Goal: Task Accomplishment & Management: Manage account settings

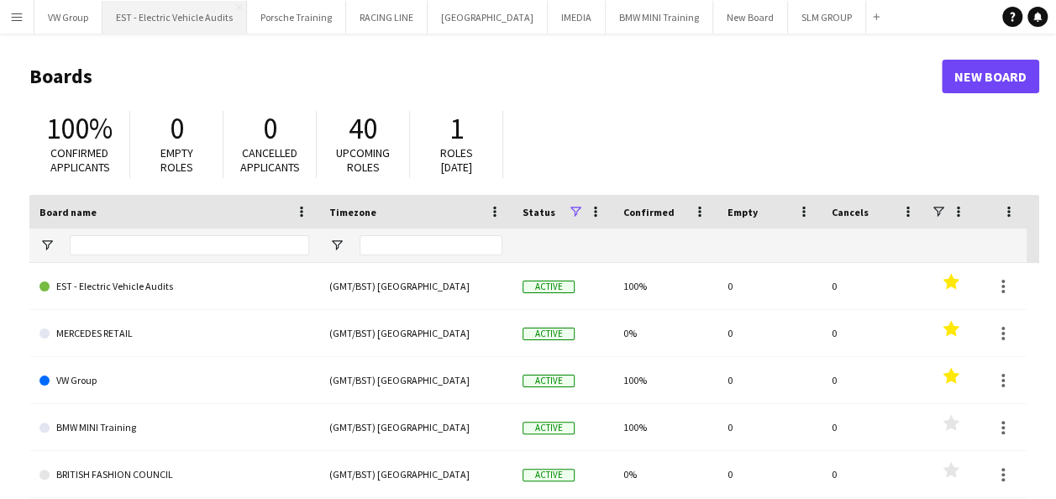
click at [213, 21] on button "EST - Electric Vehicle Audits Close" at bounding box center [174, 17] width 144 height 33
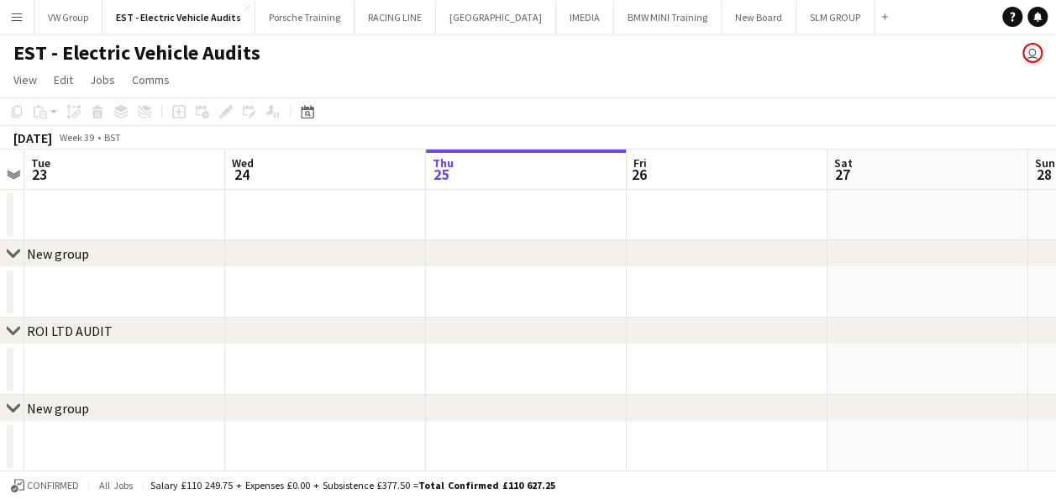
scroll to position [0, 393]
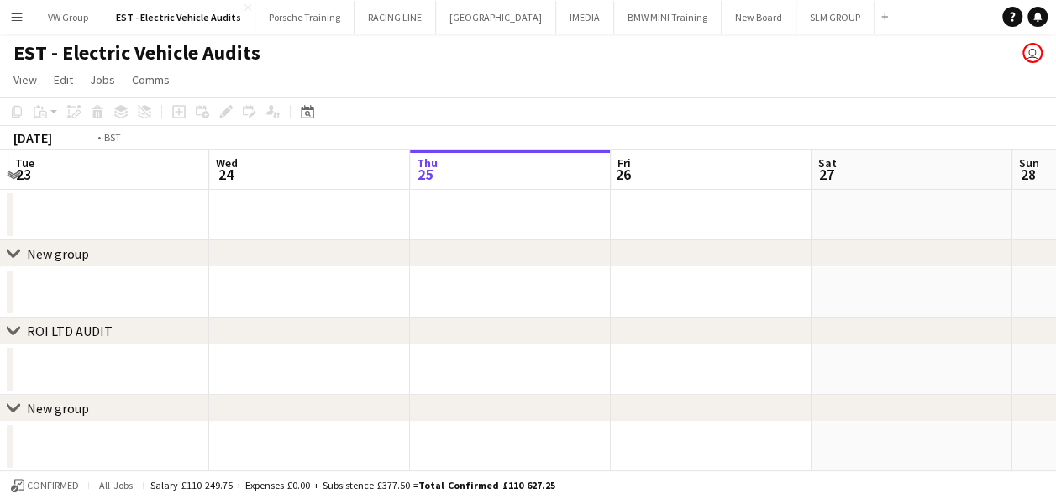
drag, startPoint x: 141, startPoint y: 196, endPoint x: 425, endPoint y: 168, distance: 285.3
click at [551, 163] on app-calendar-viewport "Sun 21 Mon 22 Tue 23 Wed 24 Thu 25 Fri 26 Sat 27 Sun 28 Mon 29 Tue 30 Wed 1" at bounding box center [528, 350] width 1056 height 400
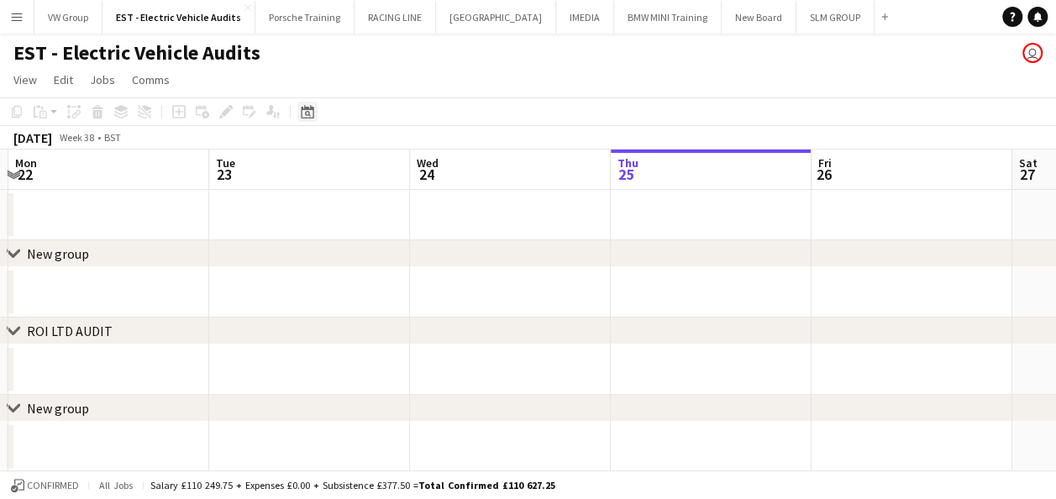
click at [306, 109] on icon at bounding box center [307, 111] width 13 height 13
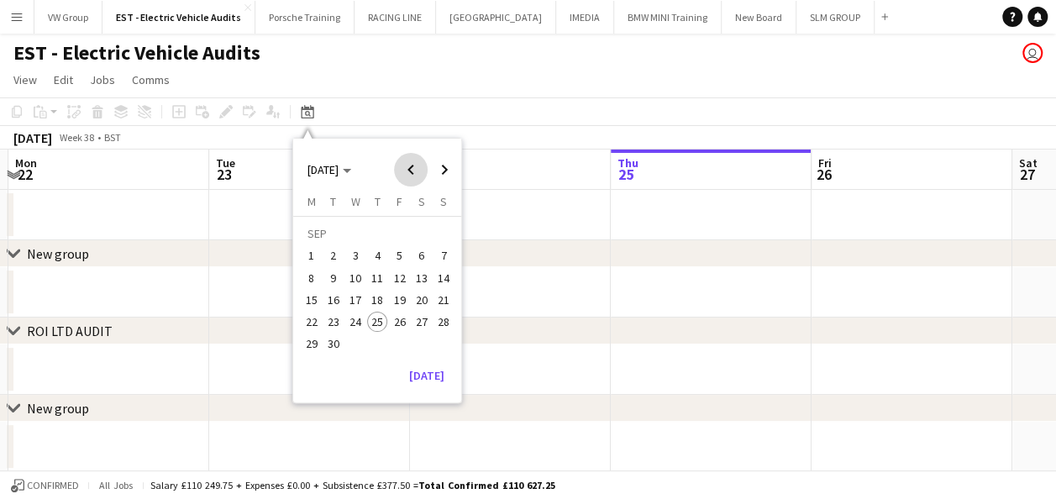
click at [407, 170] on span "Previous month" at bounding box center [411, 170] width 34 height 34
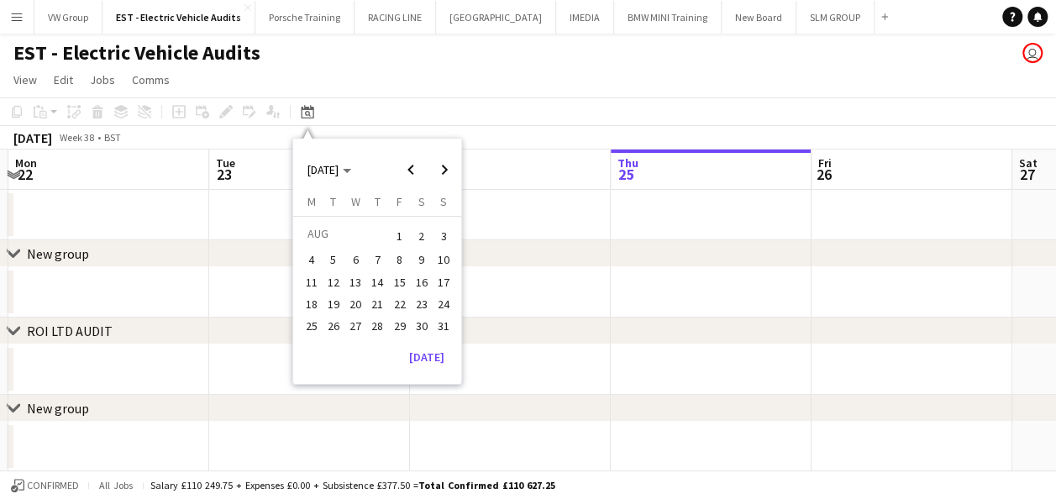
click at [355, 303] on span "20" at bounding box center [355, 304] width 20 height 20
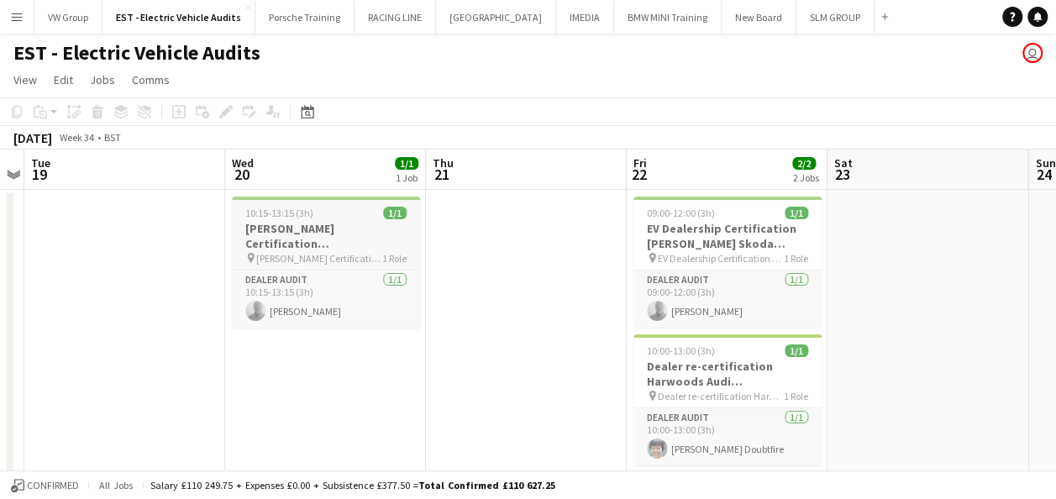
click at [324, 218] on div "10:15-13:15 (3h) 1/1" at bounding box center [326, 213] width 188 height 13
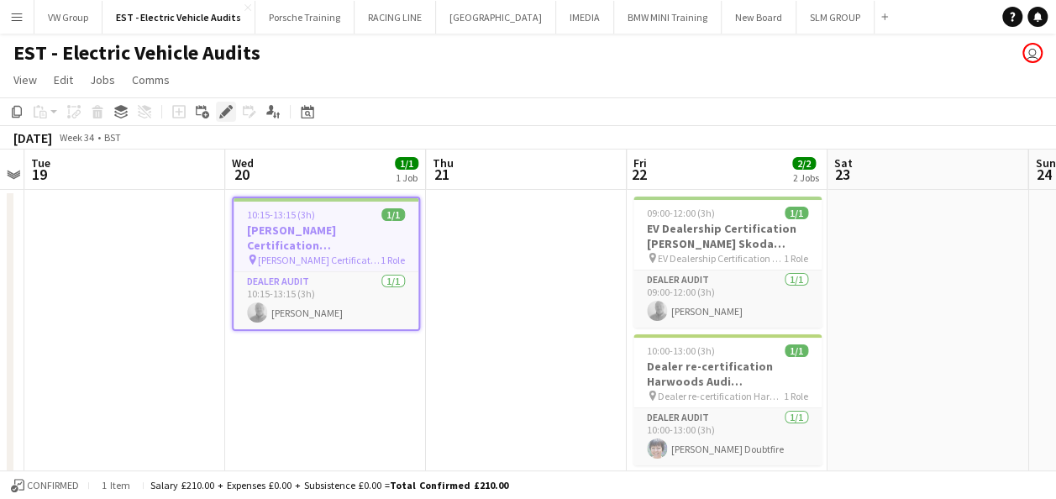
click at [228, 113] on icon "Edit" at bounding box center [225, 111] width 13 height 13
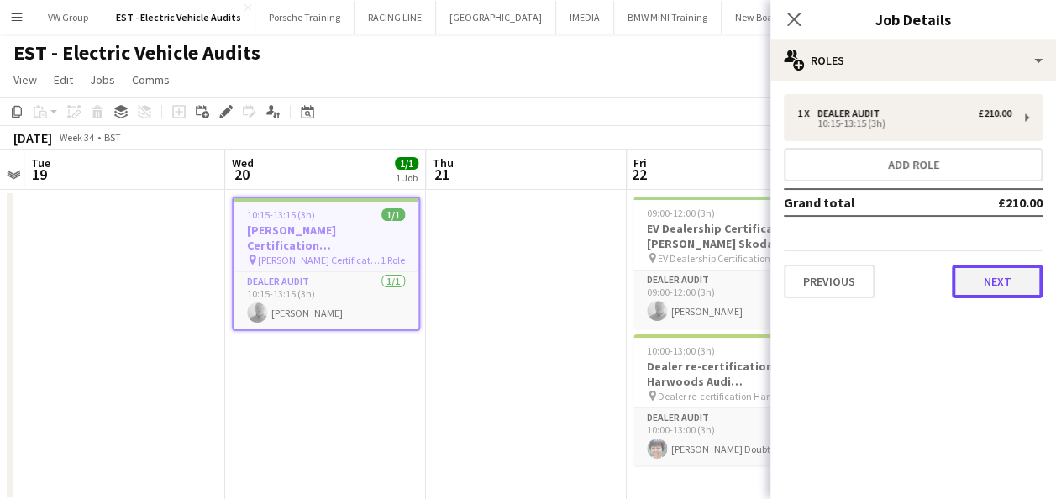
click at [993, 287] on button "Next" at bounding box center [997, 282] width 91 height 34
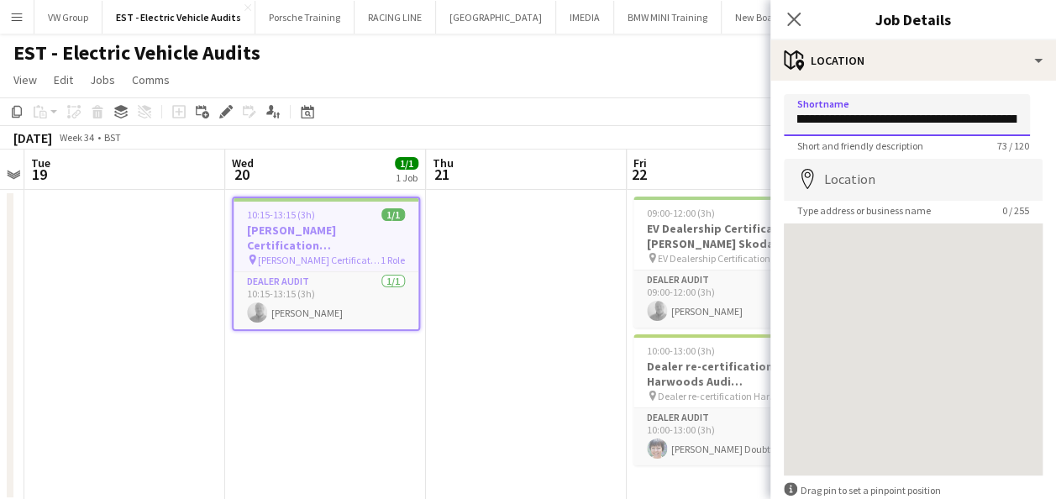
scroll to position [0, 207]
drag, startPoint x: 800, startPoint y: 119, endPoint x: 1033, endPoint y: 117, distance: 233.5
click at [1033, 117] on form "**********" at bounding box center [913, 337] width 286 height 486
click at [993, 118] on input "**********" at bounding box center [907, 115] width 246 height 42
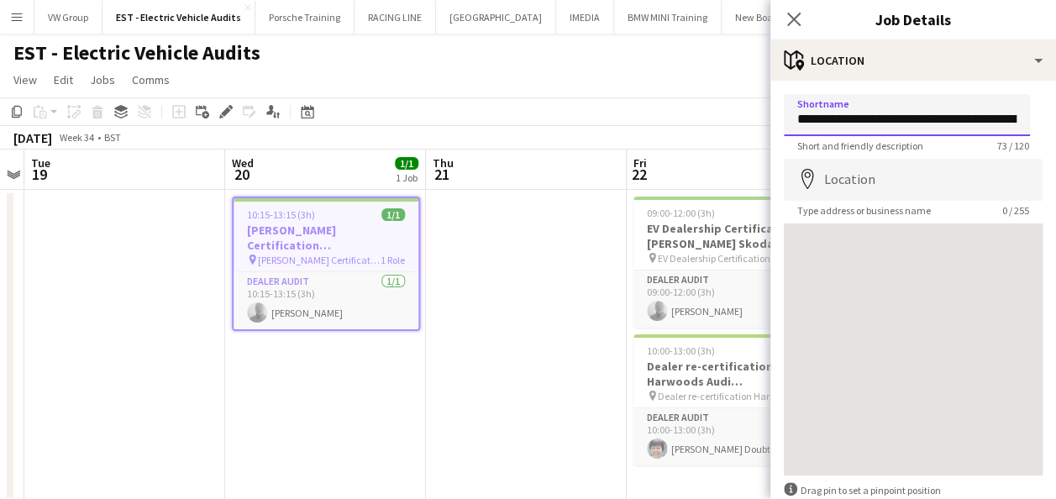
drag, startPoint x: 985, startPoint y: 119, endPoint x: 770, endPoint y: 118, distance: 215.1
click at [770, 118] on form "**********" at bounding box center [913, 337] width 286 height 486
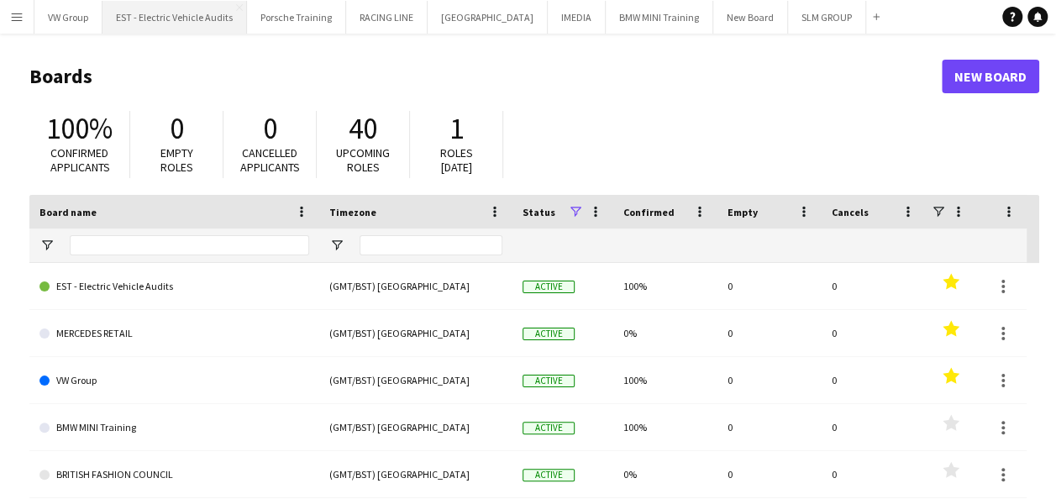
click at [209, 13] on button "EST - Electric Vehicle Audits Close" at bounding box center [174, 17] width 144 height 33
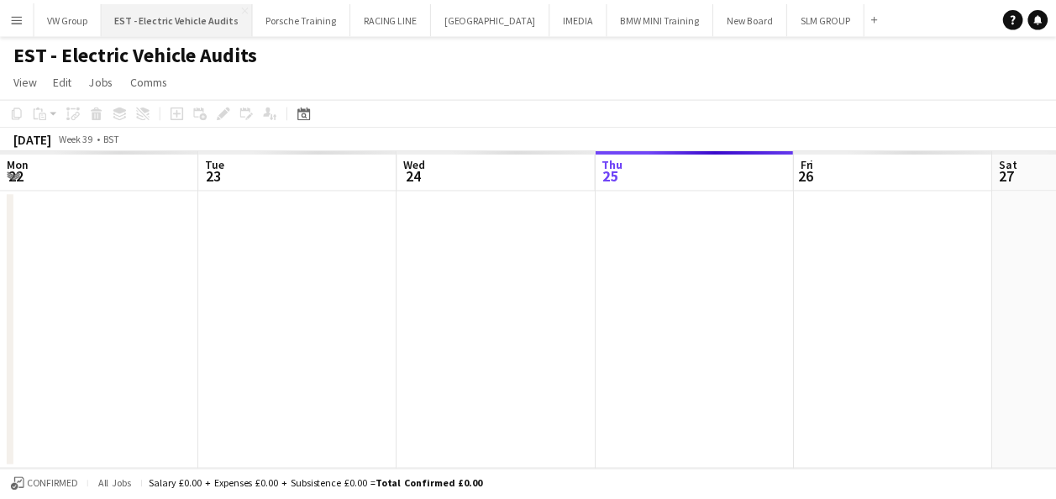
scroll to position [0, 402]
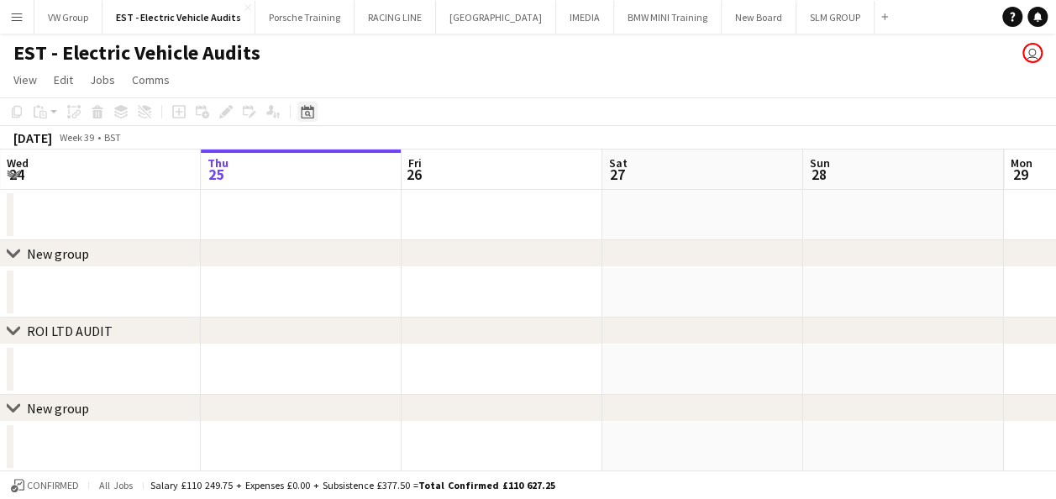
click at [307, 113] on icon "Date picker" at bounding box center [307, 111] width 13 height 13
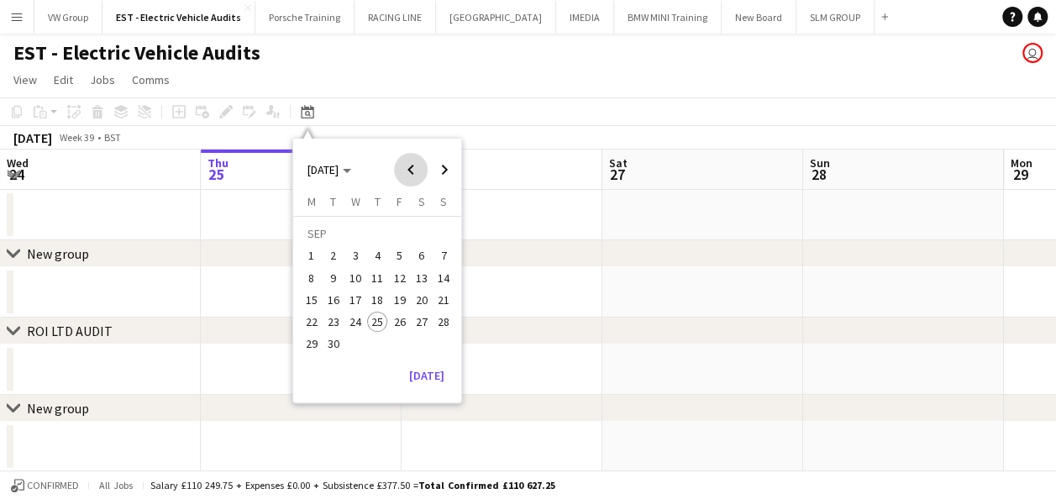
click at [410, 176] on span "Previous month" at bounding box center [411, 170] width 34 height 34
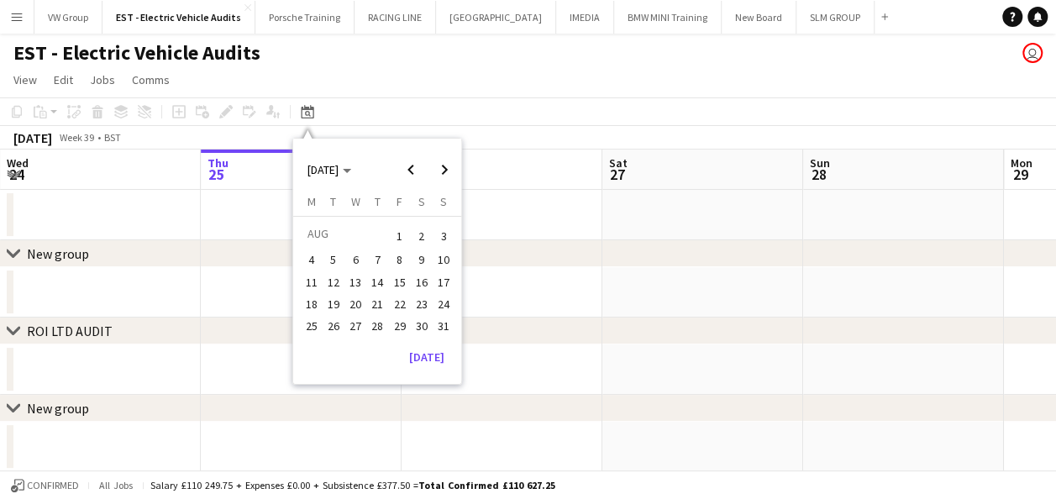
click at [360, 304] on span "20" at bounding box center [355, 304] width 20 height 20
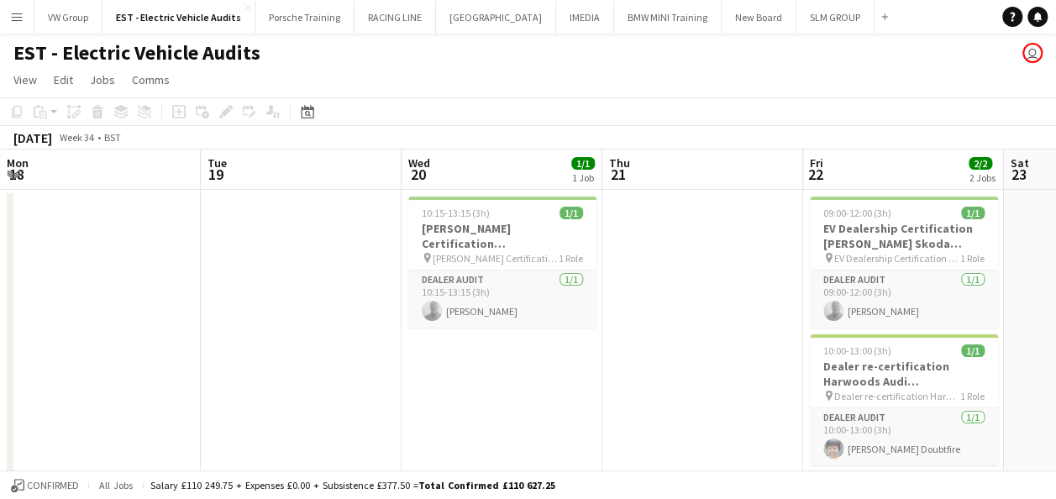
scroll to position [0, 578]
